Goal: Navigation & Orientation: Find specific page/section

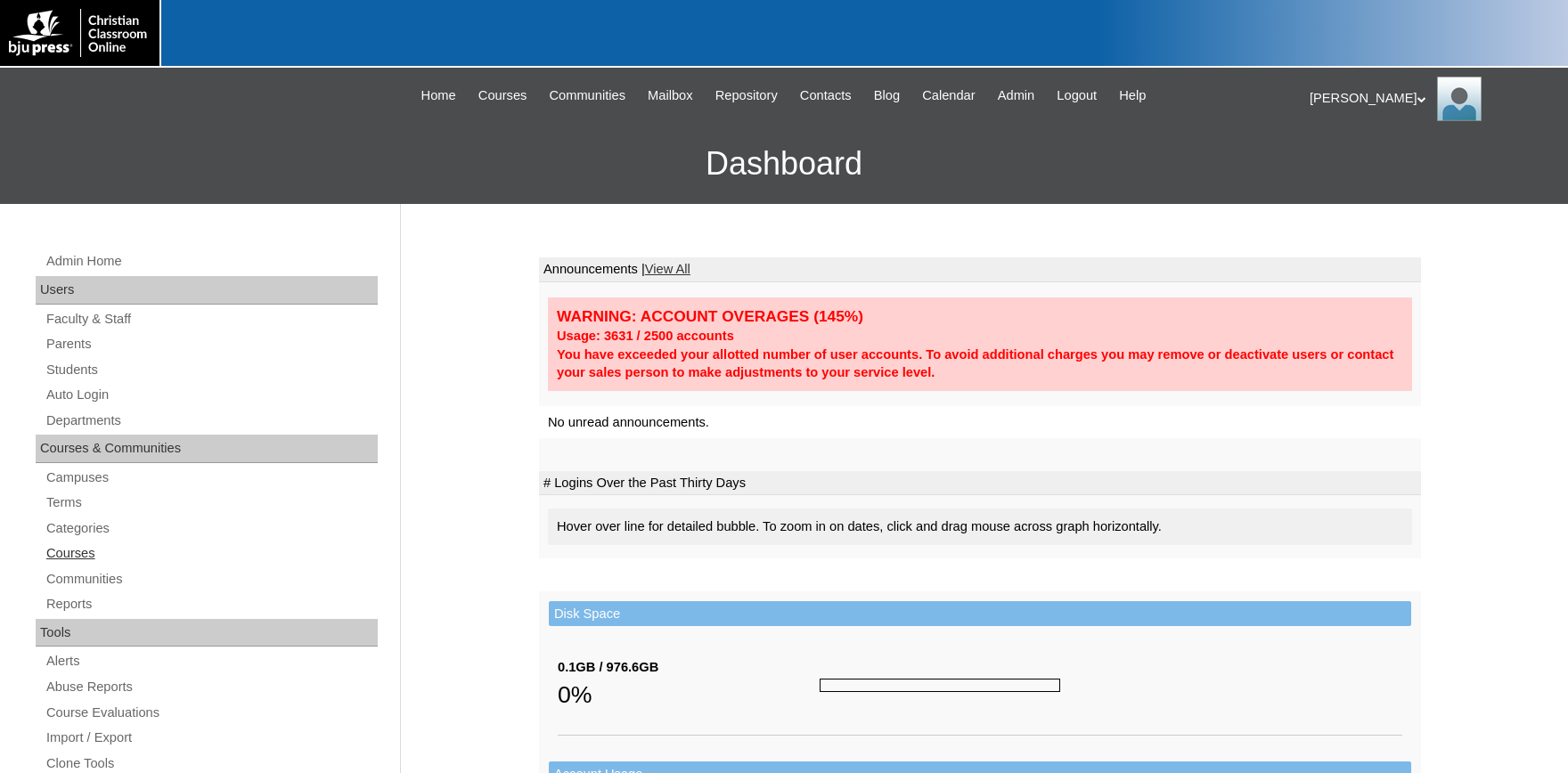
click at [79, 555] on link "Courses" at bounding box center [211, 553] width 333 height 22
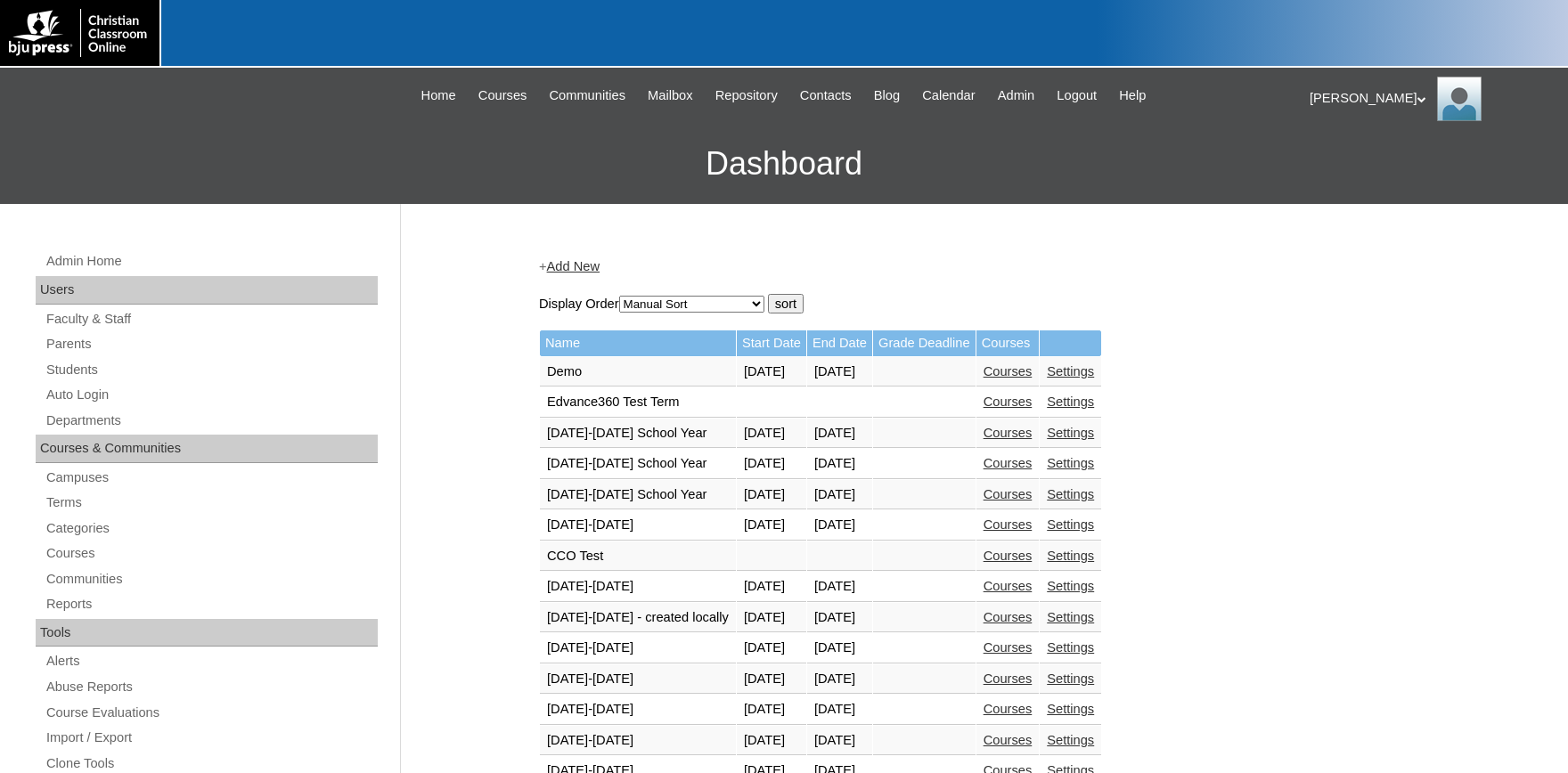
scroll to position [490, 0]
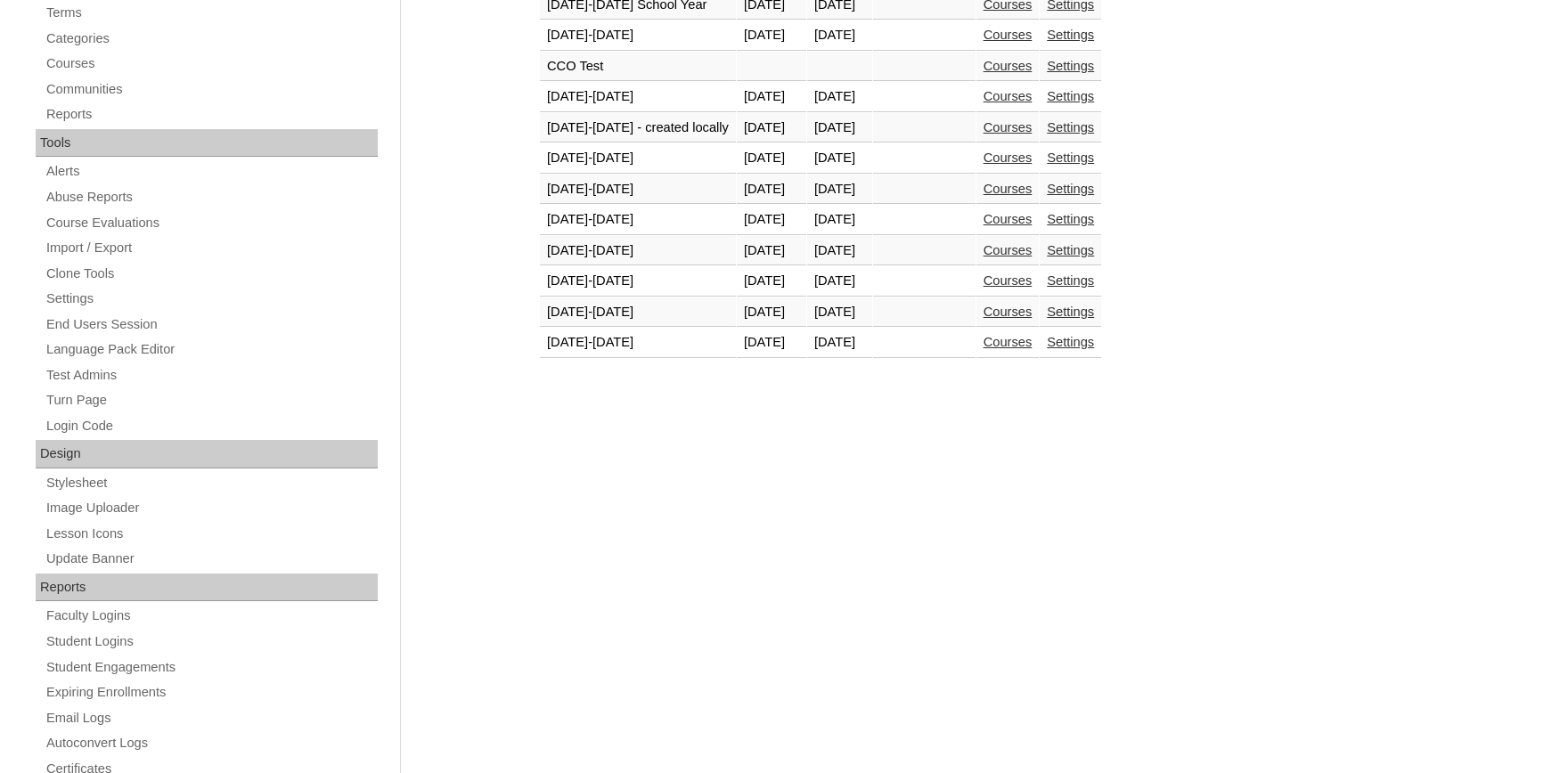
click at [1032, 349] on link "Courses" at bounding box center [1008, 342] width 49 height 15
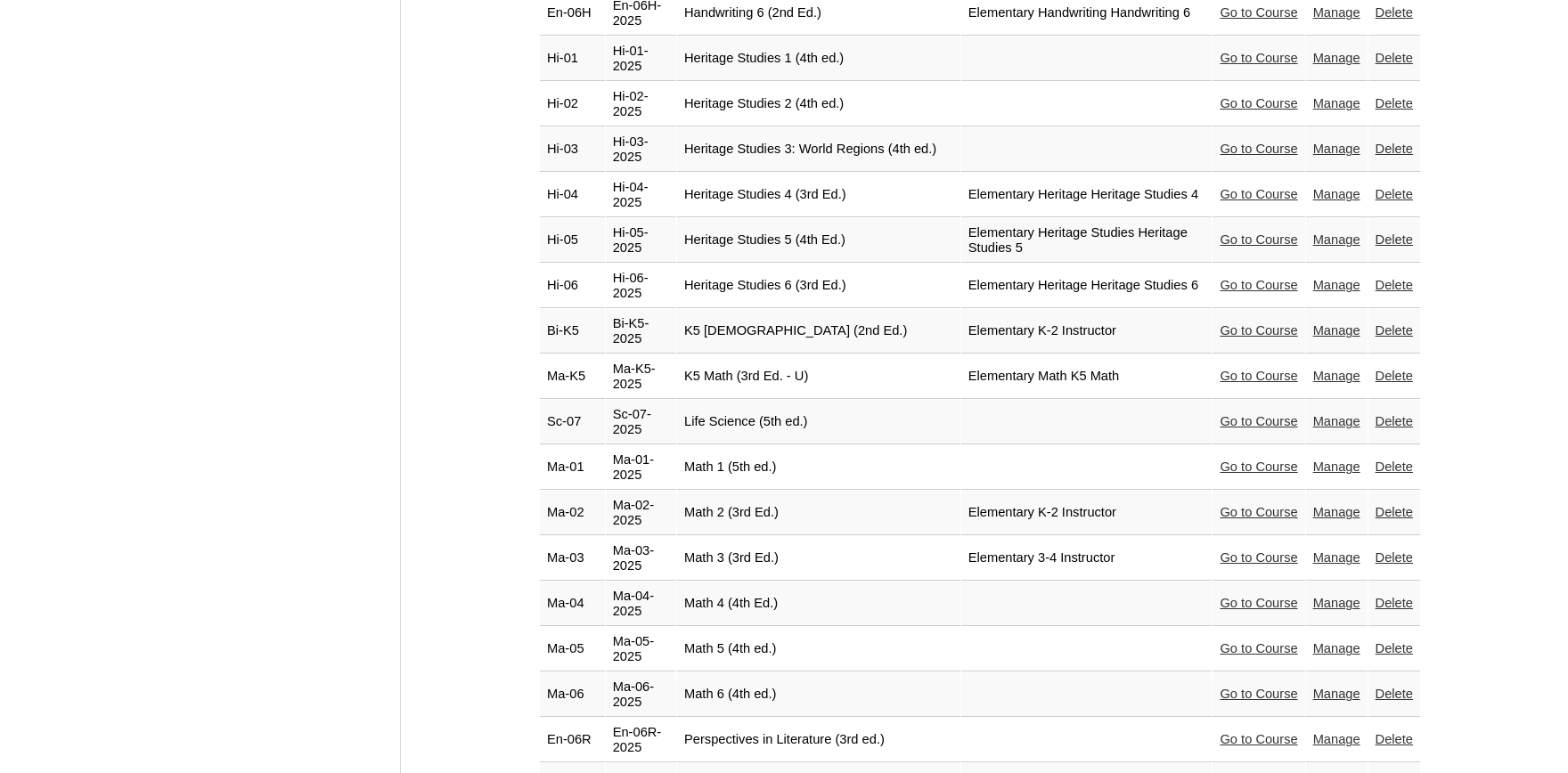
scroll to position [2644, 0]
